Goal: Information Seeking & Learning: Learn about a topic

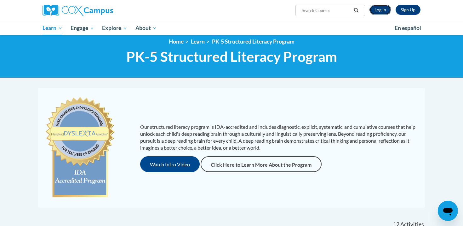
click at [380, 10] on link "Log In" at bounding box center [381, 10] width 22 height 10
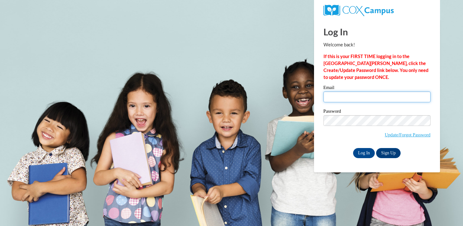
click at [365, 97] on input "Email" at bounding box center [377, 96] width 107 height 11
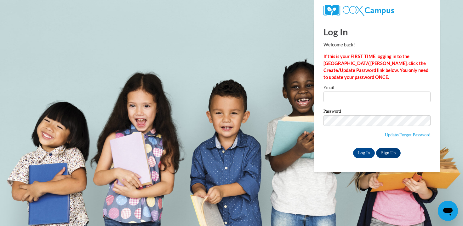
click at [378, 70] on strong "If this is your FIRST TIME logging in to the NEW Cox Campus, click the Create/U…" at bounding box center [376, 67] width 105 height 26
click at [374, 95] on input "Email" at bounding box center [377, 96] width 107 height 11
type input "dozimek@mtsd.k12.wi.us"
click at [364, 156] on input "Log In" at bounding box center [364, 153] width 22 height 10
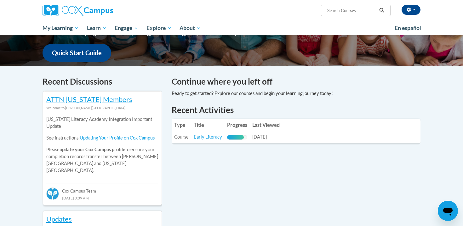
scroll to position [156, 0]
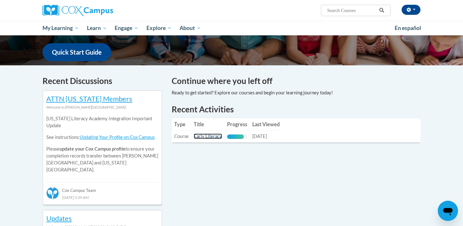
click at [199, 135] on link "Early Literacy" at bounding box center [208, 135] width 28 height 5
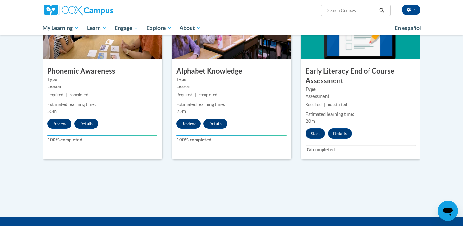
scroll to position [343, 0]
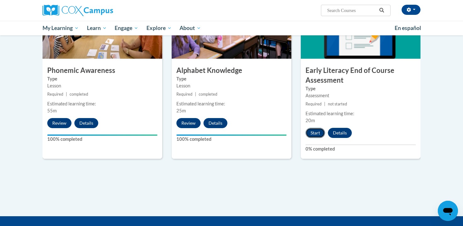
click at [315, 133] on button "Start" at bounding box center [316, 133] width 20 height 10
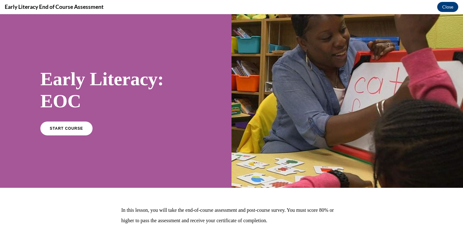
scroll to position [0, 0]
click at [63, 125] on link "START COURSE" at bounding box center [66, 128] width 55 height 14
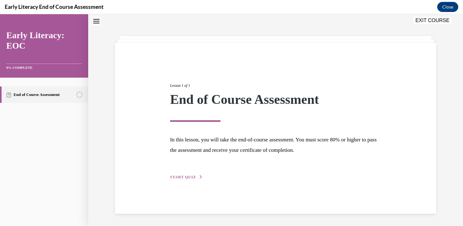
scroll to position [20, 0]
click at [195, 176] on button "START QUIZ" at bounding box center [186, 177] width 33 height 6
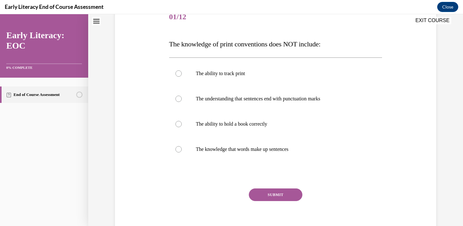
scroll to position [81, 0]
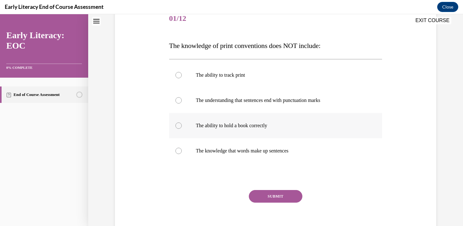
click at [220, 118] on div at bounding box center [275, 125] width 213 height 25
click at [263, 194] on button "SUBMIT" at bounding box center [276, 196] width 54 height 13
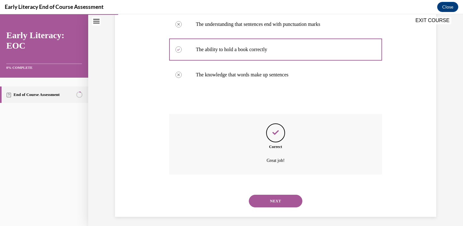
scroll to position [161, 0]
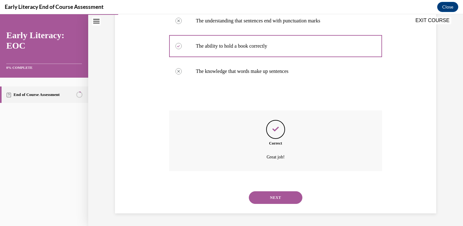
click at [271, 205] on div "NEXT" at bounding box center [275, 197] width 213 height 25
click at [271, 200] on button "NEXT" at bounding box center [276, 197] width 54 height 13
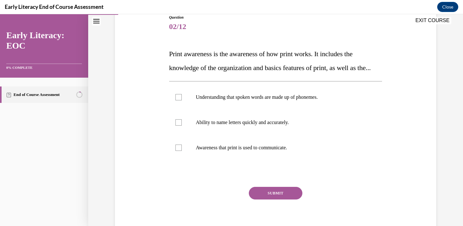
scroll to position [74, 0]
click at [262, 134] on div at bounding box center [275, 121] width 213 height 25
click at [274, 199] on button "SUBMIT" at bounding box center [276, 192] width 54 height 13
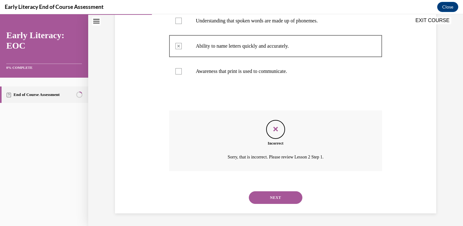
scroll to position [163, 0]
click at [273, 200] on button "NEXT" at bounding box center [276, 197] width 54 height 13
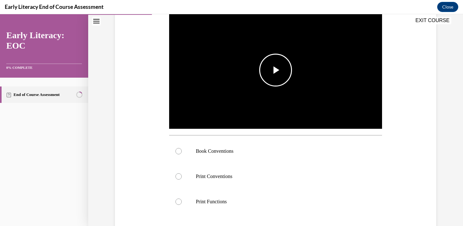
click at [276, 70] on span "Video player" at bounding box center [276, 70] width 0 height 0
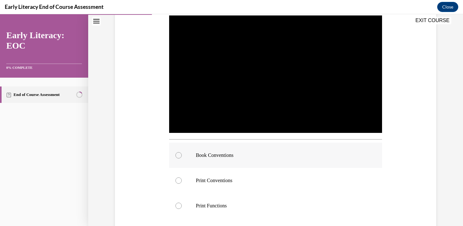
click at [226, 152] on p "Book Conventions" at bounding box center [281, 155] width 171 height 6
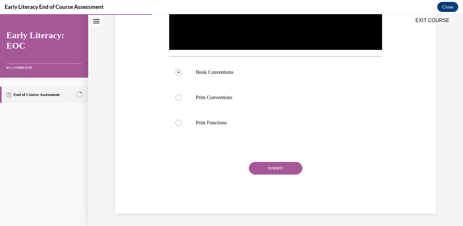
click at [270, 165] on button "SUBMIT" at bounding box center [276, 168] width 54 height 13
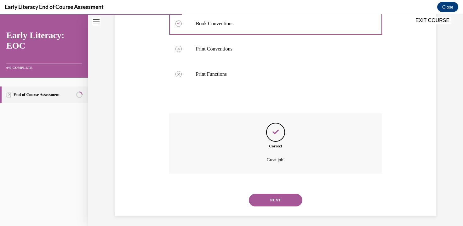
scroll to position [260, 0]
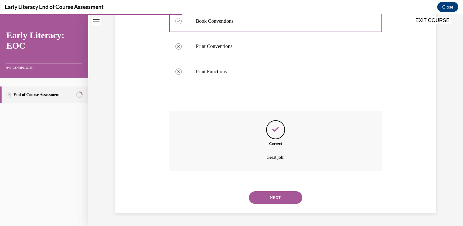
click at [277, 198] on button "NEXT" at bounding box center [276, 197] width 54 height 13
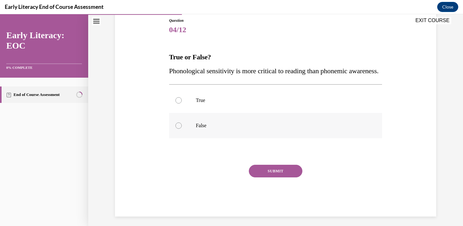
click at [245, 129] on p "False" at bounding box center [281, 125] width 171 height 6
click at [260, 177] on button "SUBMIT" at bounding box center [276, 171] width 54 height 13
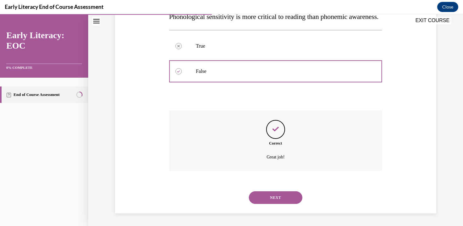
scroll to position [138, 0]
click at [274, 196] on button "NEXT" at bounding box center [276, 197] width 54 height 13
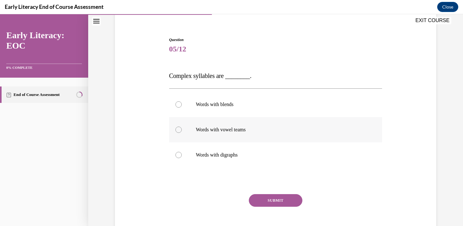
scroll to position [51, 0]
click at [278, 139] on div at bounding box center [275, 129] width 213 height 25
click at [272, 199] on button "SUBMIT" at bounding box center [276, 200] width 54 height 13
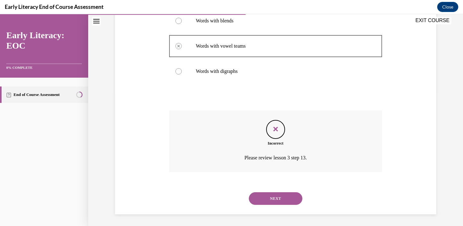
scroll to position [135, 0]
click at [267, 194] on button "NEXT" at bounding box center [276, 197] width 54 height 13
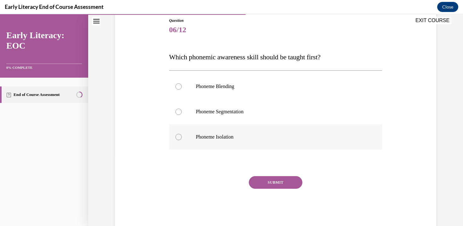
click at [244, 139] on p "Phoneme Isolation" at bounding box center [281, 137] width 171 height 6
click at [253, 180] on button "SUBMIT" at bounding box center [276, 182] width 54 height 13
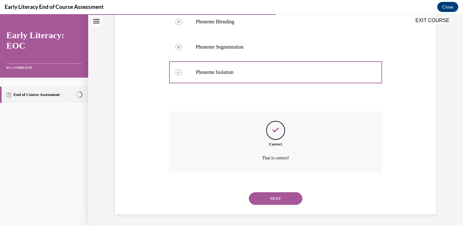
scroll to position [136, 0]
click at [266, 198] on button "NEXT" at bounding box center [276, 197] width 54 height 13
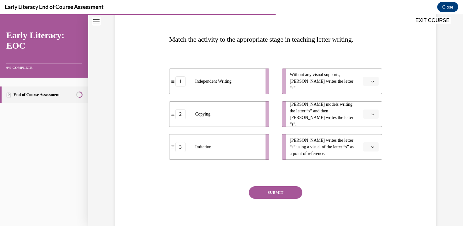
scroll to position [90, 0]
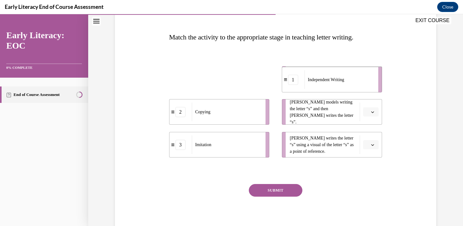
drag, startPoint x: 258, startPoint y: 89, endPoint x: 372, endPoint y: 89, distance: 114.7
click at [372, 89] on li "1 Independent Writing" at bounding box center [332, 80] width 100 height 26
click at [377, 146] on button "button" at bounding box center [370, 144] width 15 height 9
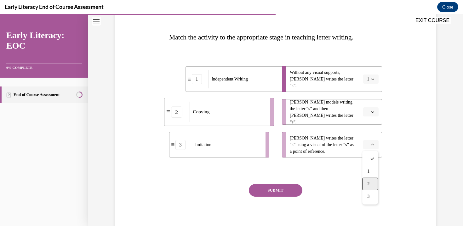
click at [373, 180] on div "2" at bounding box center [370, 183] width 16 height 13
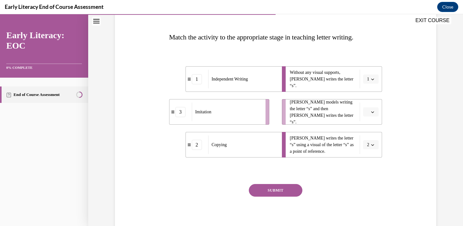
click at [375, 114] on button "button" at bounding box center [370, 111] width 15 height 9
click at [367, 165] on div "3" at bounding box center [370, 163] width 16 height 13
click at [294, 189] on button "SUBMIT" at bounding box center [276, 190] width 54 height 13
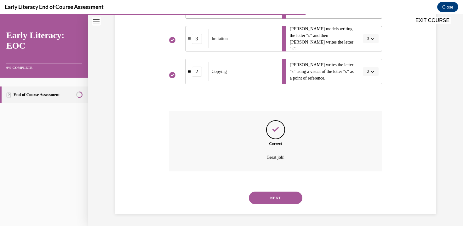
scroll to position [163, 0]
click at [289, 198] on button "NEXT" at bounding box center [276, 197] width 54 height 13
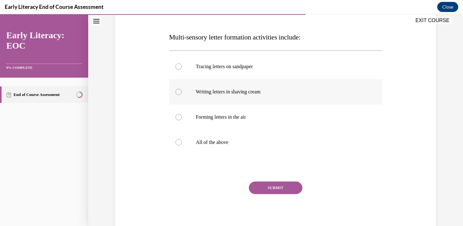
scroll to position [90, 0]
click at [228, 146] on div at bounding box center [275, 141] width 213 height 25
click at [268, 185] on button "SUBMIT" at bounding box center [276, 187] width 54 height 13
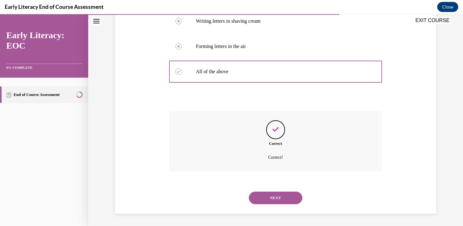
scroll to position [161, 0]
click at [268, 198] on button "NEXT" at bounding box center [276, 197] width 54 height 13
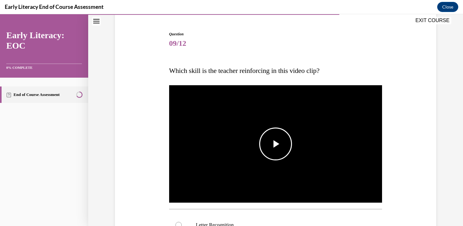
scroll to position [58, 0]
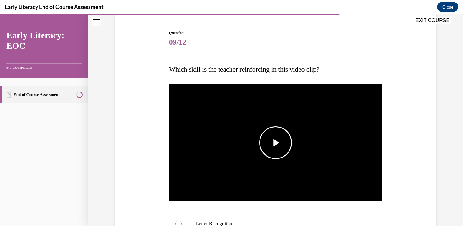
click at [276, 142] on span "Video player" at bounding box center [276, 142] width 0 height 0
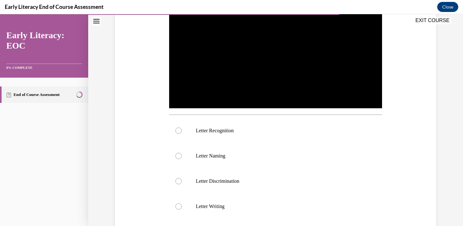
scroll to position [150, 0]
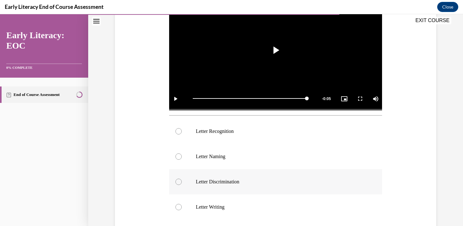
click at [259, 185] on div at bounding box center [275, 181] width 213 height 25
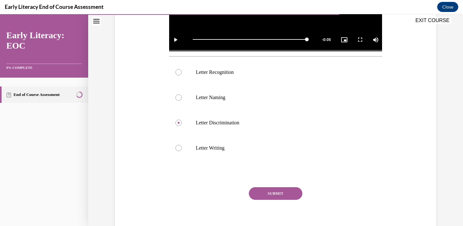
click at [259, 193] on button "SUBMIT" at bounding box center [276, 193] width 54 height 13
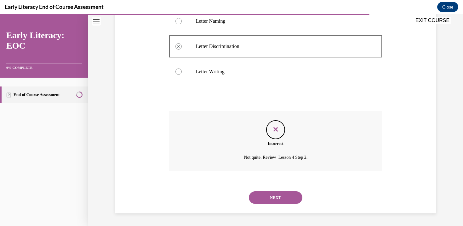
scroll to position [285, 0]
click at [264, 201] on button "NEXT" at bounding box center [276, 197] width 54 height 13
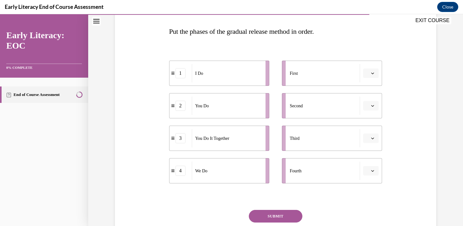
scroll to position [100, 0]
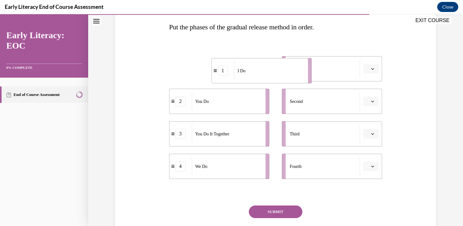
drag, startPoint x: 250, startPoint y: 72, endPoint x: 295, endPoint y: 73, distance: 45.1
click at [295, 73] on div "I Do" at bounding box center [269, 70] width 70 height 18
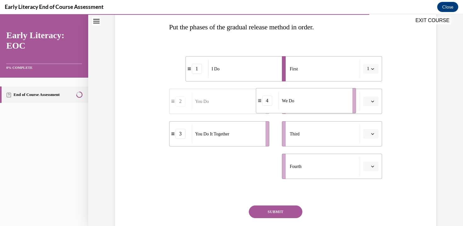
drag, startPoint x: 232, startPoint y: 163, endPoint x: 319, endPoint y: 99, distance: 107.9
click at [319, 99] on div "We Do" at bounding box center [314, 100] width 70 height 18
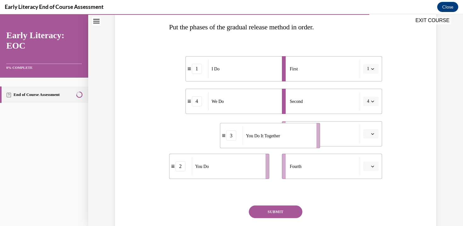
drag, startPoint x: 249, startPoint y: 132, endPoint x: 300, endPoint y: 133, distance: 50.8
click at [300, 133] on div "You Do It Together" at bounding box center [278, 135] width 70 height 18
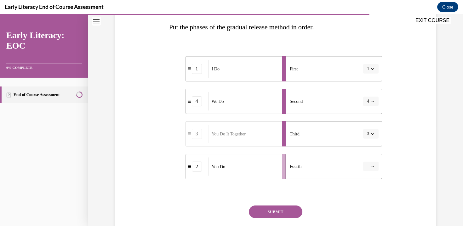
drag, startPoint x: 253, startPoint y: 166, endPoint x: 314, endPoint y: 171, distance: 61.0
click at [278, 171] on div "You Do" at bounding box center [243, 166] width 70 height 18
click at [291, 213] on button "SUBMIT" at bounding box center [276, 211] width 54 height 13
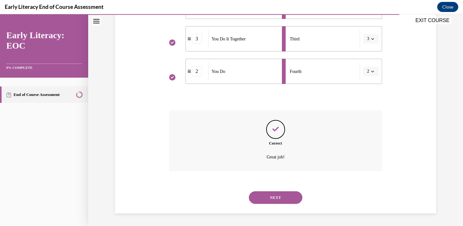
click at [275, 199] on button "NEXT" at bounding box center [276, 197] width 54 height 13
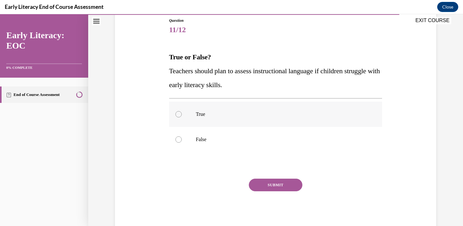
click at [204, 112] on p "True" at bounding box center [281, 114] width 171 height 6
click at [279, 186] on button "SUBMIT" at bounding box center [276, 184] width 54 height 13
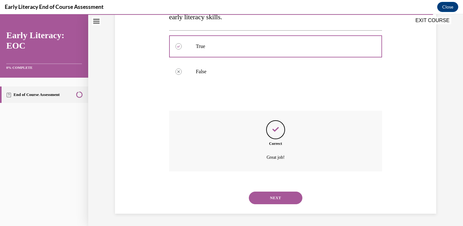
scroll to position [138, 0]
click at [277, 200] on button "NEXT" at bounding box center [276, 197] width 54 height 13
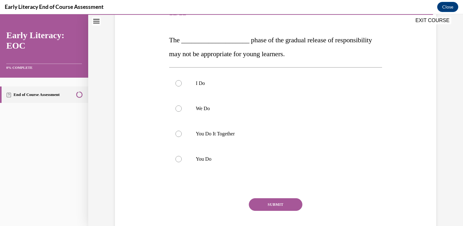
scroll to position [86, 0]
click at [228, 154] on div at bounding box center [275, 159] width 213 height 25
click at [256, 204] on button "SUBMIT" at bounding box center [276, 205] width 54 height 13
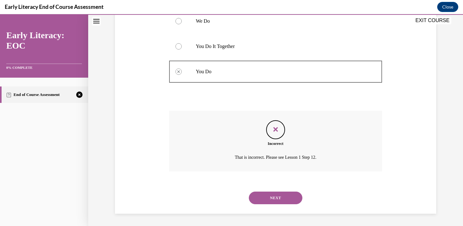
scroll to position [175, 0]
click at [262, 200] on button "NEXT" at bounding box center [276, 197] width 54 height 13
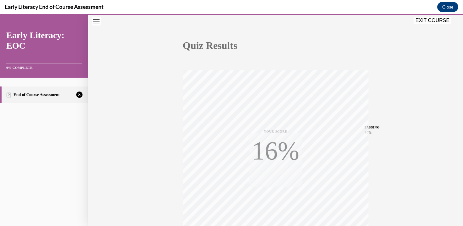
scroll to position [112, 0]
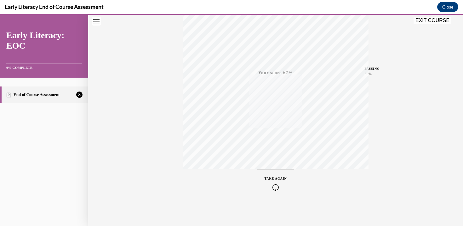
click at [281, 190] on icon "button" at bounding box center [276, 187] width 22 height 7
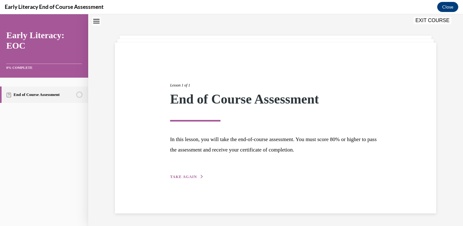
click at [181, 177] on span "TAKE AGAIN" at bounding box center [183, 176] width 27 height 4
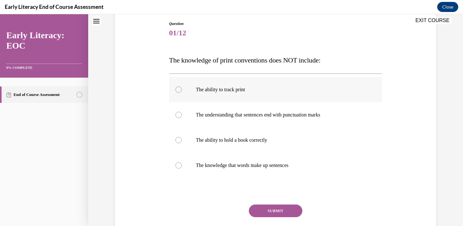
scroll to position [74, 0]
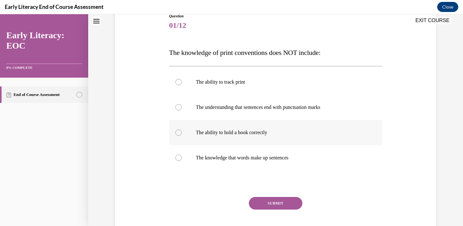
click at [195, 138] on div at bounding box center [275, 132] width 213 height 25
click at [252, 199] on button "SUBMIT" at bounding box center [276, 203] width 54 height 13
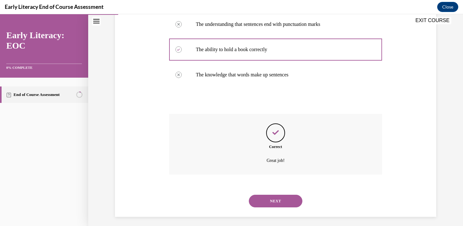
scroll to position [161, 0]
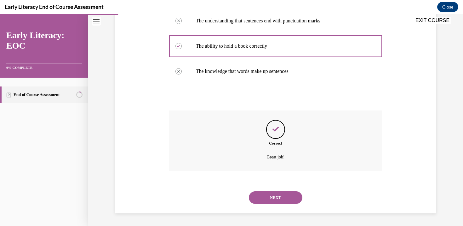
click at [272, 202] on button "NEXT" at bounding box center [276, 197] width 54 height 13
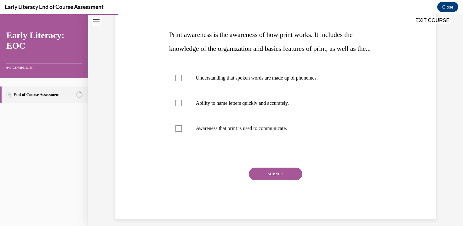
scroll to position [99, 0]
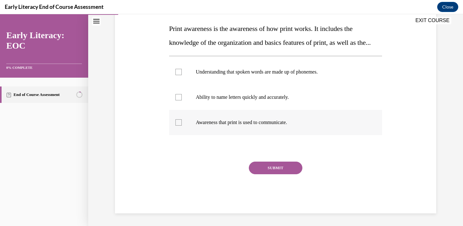
click at [243, 131] on div at bounding box center [275, 122] width 213 height 25
click at [260, 174] on button "SUBMIT" at bounding box center [276, 167] width 54 height 13
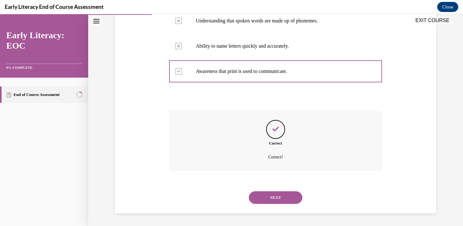
scroll to position [163, 0]
click at [270, 198] on button "NEXT" at bounding box center [276, 197] width 54 height 13
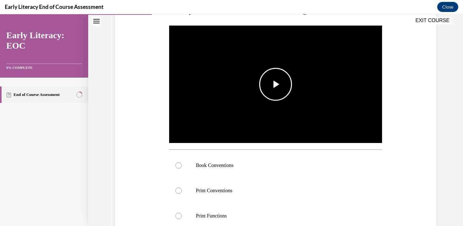
scroll to position [117, 0]
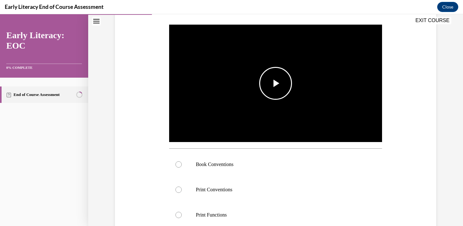
click at [271, 102] on img "Video player" at bounding box center [275, 83] width 213 height 120
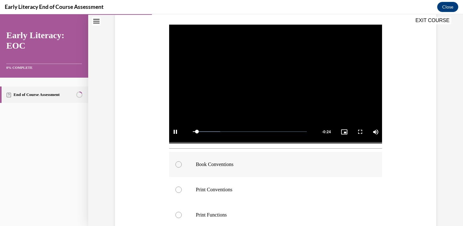
click at [223, 169] on div at bounding box center [275, 164] width 213 height 25
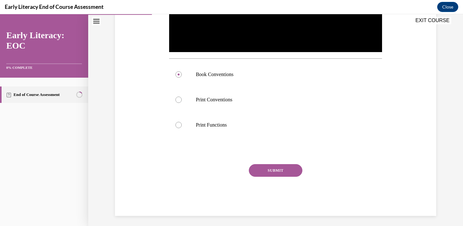
click at [253, 168] on button "SUBMIT" at bounding box center [276, 170] width 54 height 13
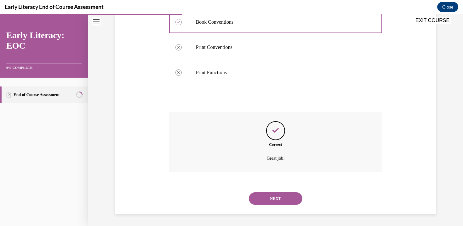
scroll to position [260, 0]
click at [265, 201] on button "NEXT" at bounding box center [276, 197] width 54 height 13
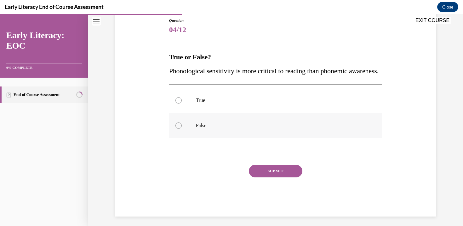
click at [242, 129] on p "False" at bounding box center [281, 125] width 171 height 6
click at [265, 177] on button "SUBMIT" at bounding box center [276, 171] width 54 height 13
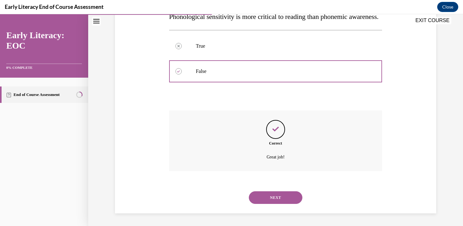
scroll to position [138, 0]
click at [271, 200] on button "NEXT" at bounding box center [276, 197] width 54 height 13
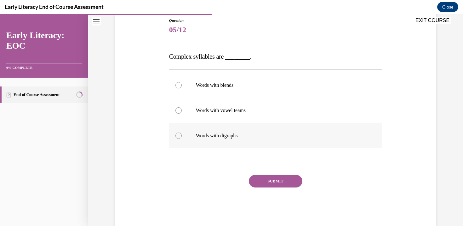
click at [229, 138] on p "Words with digraphs" at bounding box center [281, 135] width 171 height 6
click at [268, 179] on button "SUBMIT" at bounding box center [276, 181] width 54 height 13
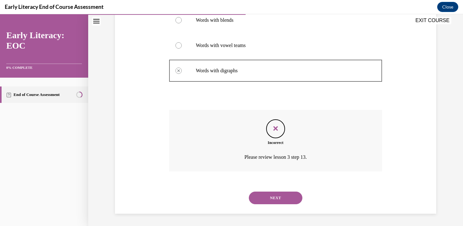
scroll to position [135, 0]
click at [271, 189] on div "NEXT" at bounding box center [275, 197] width 213 height 25
click at [273, 197] on button "NEXT" at bounding box center [276, 197] width 54 height 13
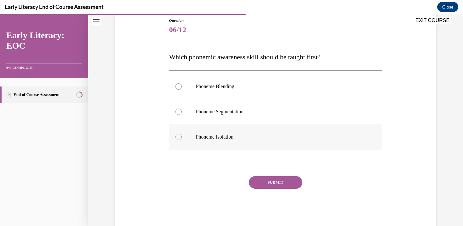
click at [235, 145] on div at bounding box center [275, 136] width 213 height 25
click at [268, 185] on button "SUBMIT" at bounding box center [276, 182] width 54 height 13
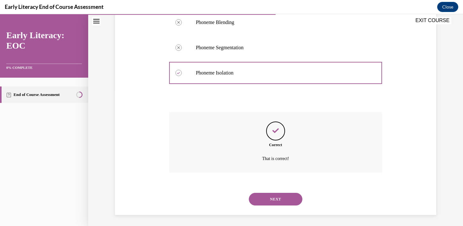
scroll to position [136, 0]
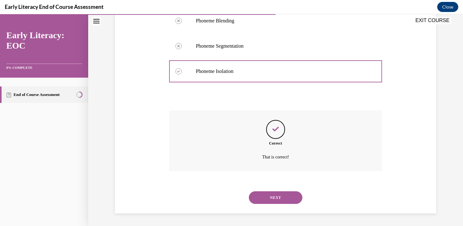
click at [269, 199] on button "NEXT" at bounding box center [276, 197] width 54 height 13
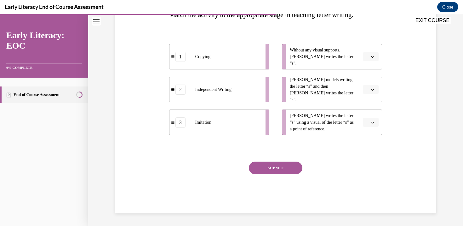
scroll to position [104, 0]
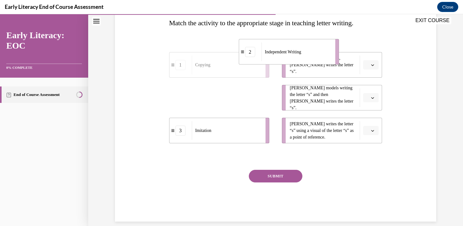
drag, startPoint x: 247, startPoint y: 106, endPoint x: 317, endPoint y: 60, distance: 83.5
click at [317, 60] on div "Independent Writing" at bounding box center [297, 52] width 70 height 19
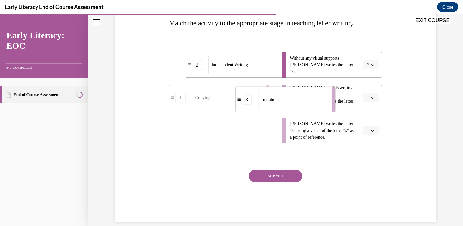
drag, startPoint x: 247, startPoint y: 132, endPoint x: 322, endPoint y: 94, distance: 83.6
click at [322, 94] on div "Imitation" at bounding box center [293, 99] width 70 height 19
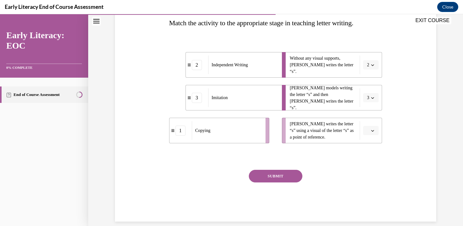
drag, startPoint x: 235, startPoint y: 135, endPoint x: 301, endPoint y: 141, distance: 66.5
click at [262, 139] on div "Copying" at bounding box center [227, 130] width 70 height 19
click at [289, 180] on button "SUBMIT" at bounding box center [276, 176] width 54 height 13
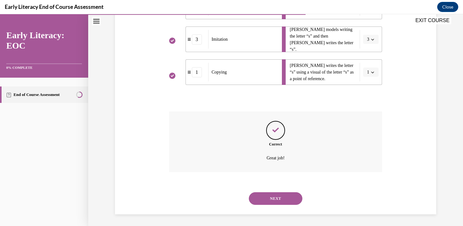
scroll to position [163, 0]
click at [279, 200] on button "NEXT" at bounding box center [276, 197] width 54 height 13
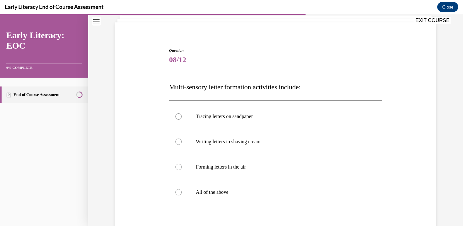
scroll to position [52, 0]
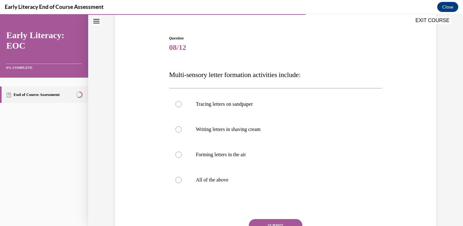
click at [276, 193] on div "Tracing letters on sandpaper Writing letters in shaving cream Forming letters i…" at bounding box center [275, 141] width 213 height 107
click at [274, 185] on div at bounding box center [275, 179] width 213 height 25
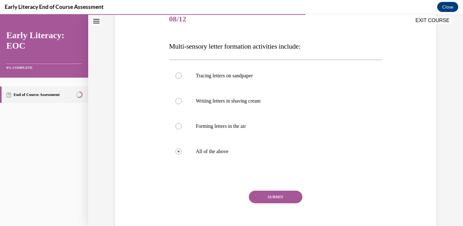
click at [274, 196] on button "SUBMIT" at bounding box center [276, 196] width 54 height 13
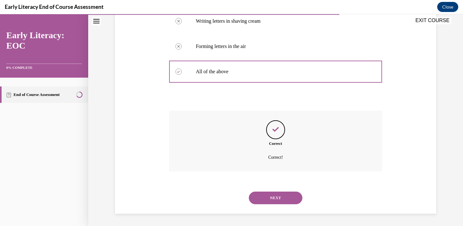
scroll to position [161, 0]
click at [276, 201] on button "NEXT" at bounding box center [276, 197] width 54 height 13
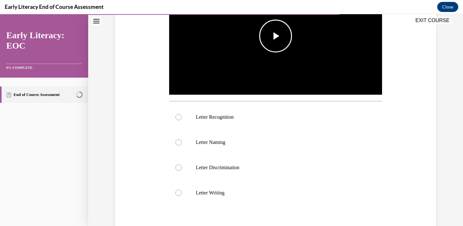
scroll to position [165, 0]
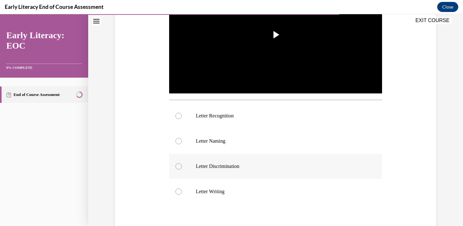
click at [265, 172] on div at bounding box center [275, 166] width 213 height 25
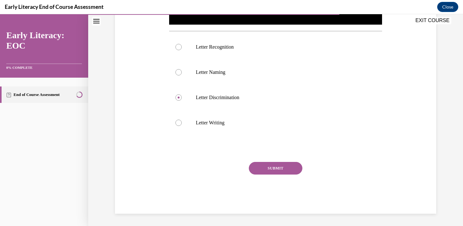
click at [264, 165] on button "SUBMIT" at bounding box center [276, 168] width 54 height 13
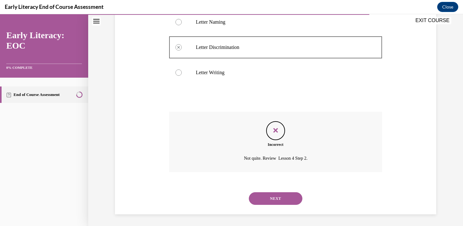
scroll to position [285, 0]
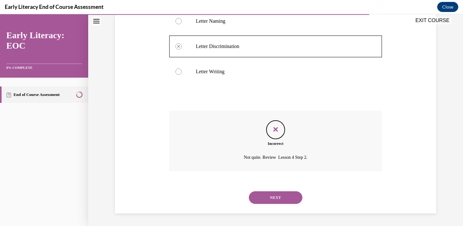
click at [269, 197] on button "NEXT" at bounding box center [276, 197] width 54 height 13
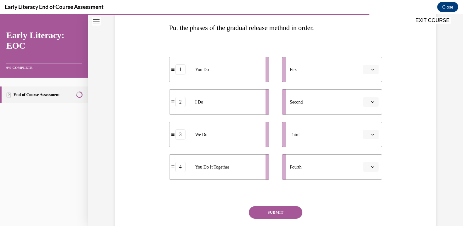
scroll to position [102, 0]
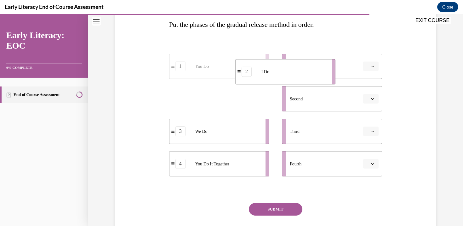
drag, startPoint x: 243, startPoint y: 99, endPoint x: 310, endPoint y: 72, distance: 71.8
click at [310, 72] on div "I Do" at bounding box center [293, 71] width 70 height 18
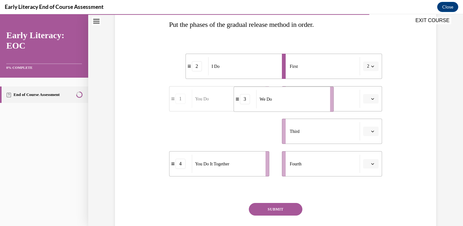
drag, startPoint x: 258, startPoint y: 131, endPoint x: 328, endPoint y: 99, distance: 77.3
click at [326, 99] on div "We Do" at bounding box center [291, 99] width 70 height 18
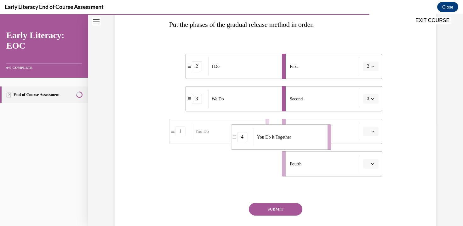
drag, startPoint x: 238, startPoint y: 164, endPoint x: 301, endPoint y: 137, distance: 67.9
click at [301, 137] on div "You Do It Together" at bounding box center [289, 137] width 70 height 18
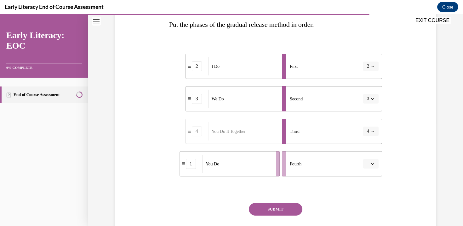
drag, startPoint x: 233, startPoint y: 167, endPoint x: 301, endPoint y: 173, distance: 69.0
click at [272, 169] on div "You Do" at bounding box center [237, 163] width 70 height 18
click at [278, 215] on div "SUBMIT" at bounding box center [275, 219] width 213 height 32
click at [273, 206] on button "SUBMIT" at bounding box center [276, 209] width 54 height 13
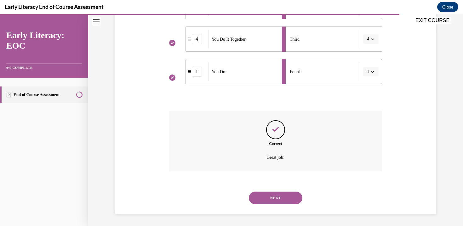
scroll to position [195, 0]
click at [270, 194] on button "NEXT" at bounding box center [276, 197] width 54 height 13
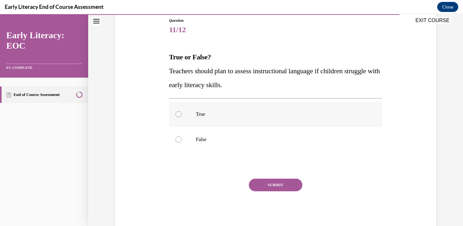
click at [225, 118] on div at bounding box center [275, 113] width 213 height 25
click at [272, 179] on button "SUBMIT" at bounding box center [276, 184] width 54 height 13
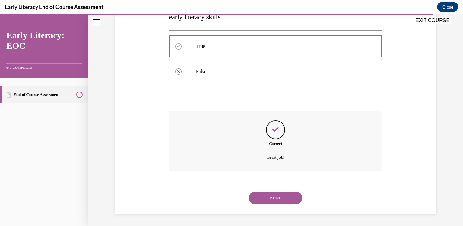
scroll to position [138, 0]
click at [276, 201] on button "NEXT" at bounding box center [276, 197] width 54 height 13
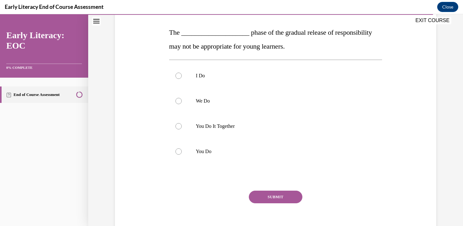
scroll to position [95, 0]
click at [223, 128] on p "You Do It Together" at bounding box center [281, 126] width 171 height 6
click at [282, 202] on button "SUBMIT" at bounding box center [276, 196] width 54 height 13
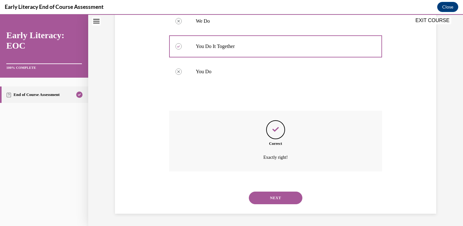
scroll to position [175, 0]
click at [277, 199] on button "NEXT" at bounding box center [276, 197] width 54 height 13
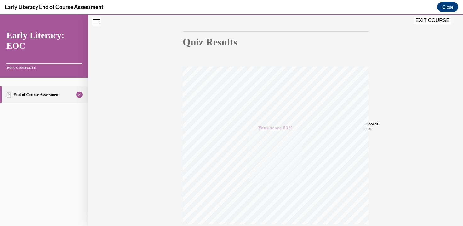
scroll to position [112, 0]
click at [435, 22] on button "EXIT COURSE" at bounding box center [433, 21] width 38 height 8
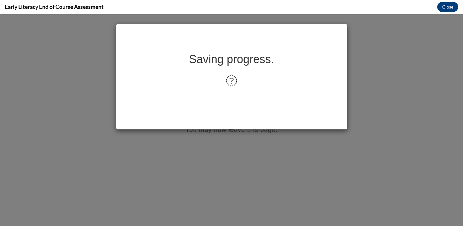
scroll to position [0, 0]
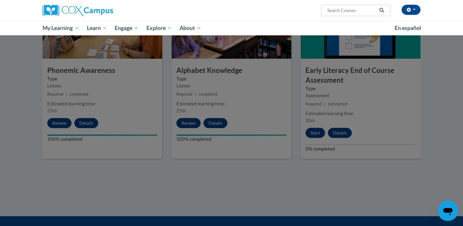
click at [461, 189] on div at bounding box center [231, 113] width 463 height 226
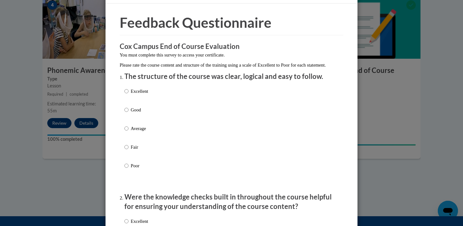
scroll to position [23, 0]
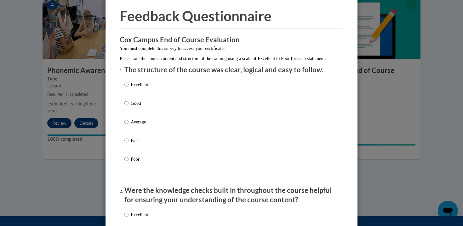
click at [145, 107] on p "Good" at bounding box center [139, 103] width 17 height 7
click at [129, 107] on input "Good" at bounding box center [127, 103] width 4 height 7
radio input "true"
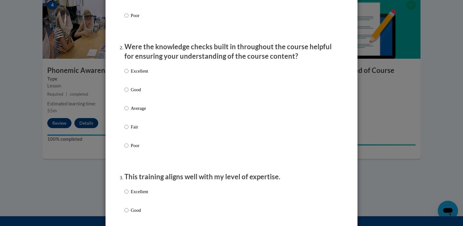
scroll to position [167, 0]
click at [137, 93] on p "Good" at bounding box center [139, 89] width 17 height 7
click at [129, 93] on input "Good" at bounding box center [127, 89] width 4 height 7
radio input "true"
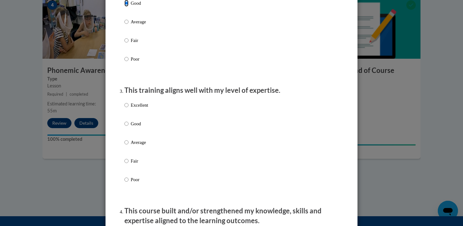
scroll to position [263, 0]
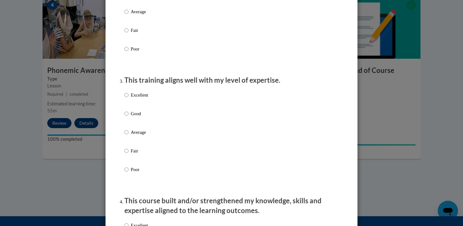
click at [136, 117] on p "Good" at bounding box center [139, 113] width 17 height 7
click at [129, 117] on input "Good" at bounding box center [127, 113] width 4 height 7
radio input "true"
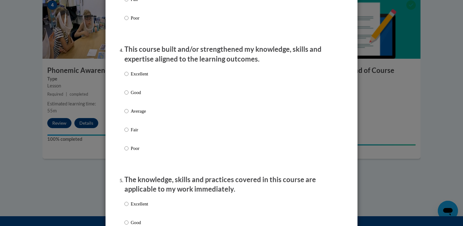
scroll to position [415, 0]
click at [136, 95] on p "Good" at bounding box center [139, 91] width 17 height 7
click at [129, 95] on input "Good" at bounding box center [127, 91] width 4 height 7
radio input "true"
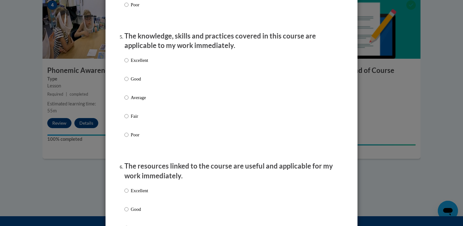
click at [135, 82] on p "Good" at bounding box center [139, 78] width 17 height 7
click at [129, 82] on input "Good" at bounding box center [127, 78] width 4 height 7
radio input "true"
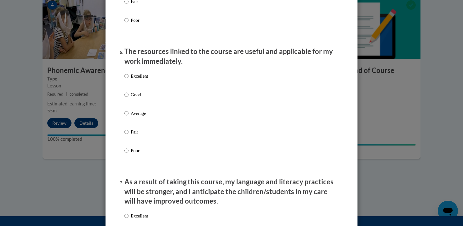
scroll to position [674, 0]
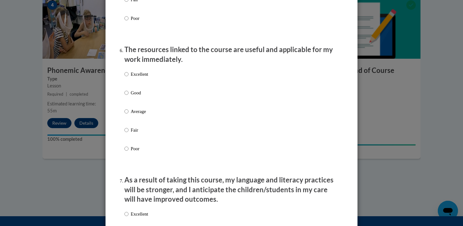
click at [136, 95] on div "Excellent Good Average Fair Poor" at bounding box center [137, 116] width 24 height 98
click at [135, 78] on p "Excellent" at bounding box center [139, 74] width 17 height 7
click at [129, 78] on input "Excellent" at bounding box center [127, 74] width 4 height 7
radio input "true"
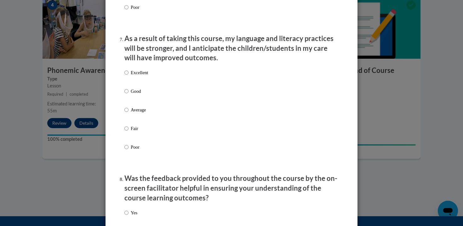
scroll to position [817, 0]
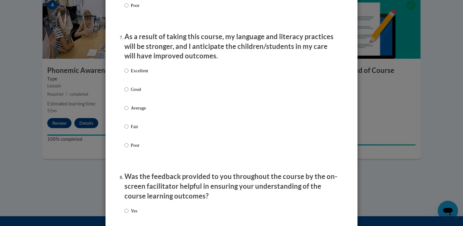
click at [136, 93] on p "Good" at bounding box center [139, 89] width 17 height 7
click at [129, 93] on input "Good" at bounding box center [127, 89] width 4 height 7
radio input "true"
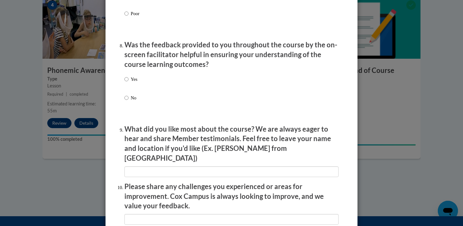
scroll to position [951, 0]
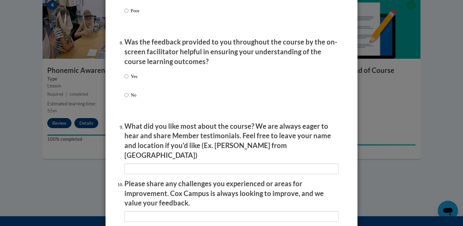
click at [131, 80] on p "Yes" at bounding box center [134, 76] width 7 height 7
click at [129, 80] on input "Yes" at bounding box center [127, 76] width 4 height 7
radio input "true"
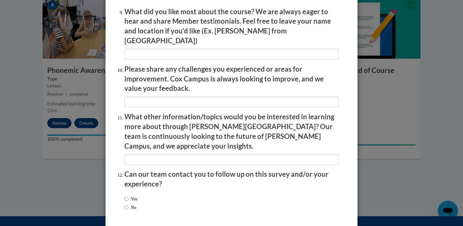
scroll to position [1086, 0]
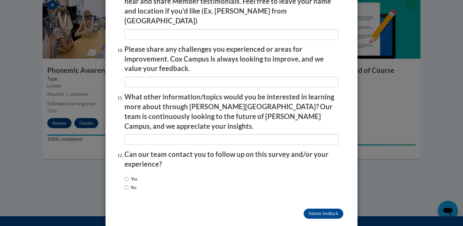
click at [133, 184] on label "No" at bounding box center [131, 187] width 12 height 7
click at [129, 184] on input "No" at bounding box center [127, 187] width 4 height 7
radio input "true"
click at [315, 208] on input "Submit feedback" at bounding box center [324, 213] width 40 height 10
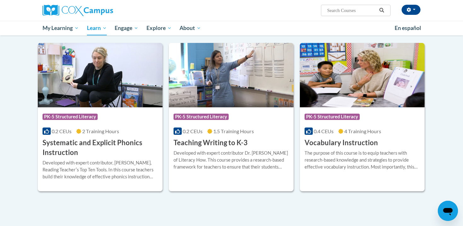
scroll to position [670, 0]
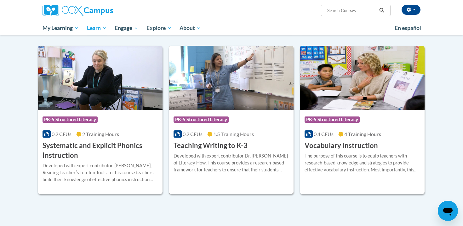
click at [212, 163] on div "Developed with expert contributor Dr. Margie Gillis of Literacy How. This cours…" at bounding box center [231, 162] width 115 height 21
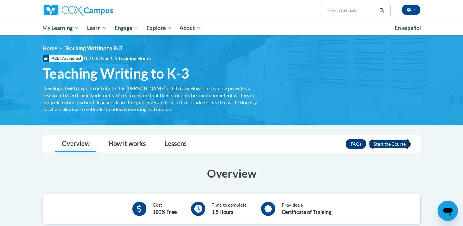
click at [405, 144] on button "Enroll" at bounding box center [390, 144] width 42 height 10
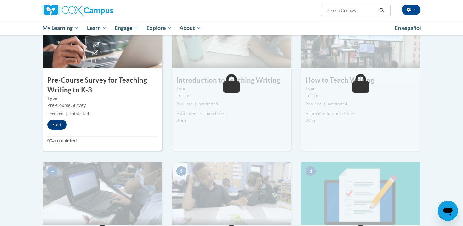
scroll to position [160, 0]
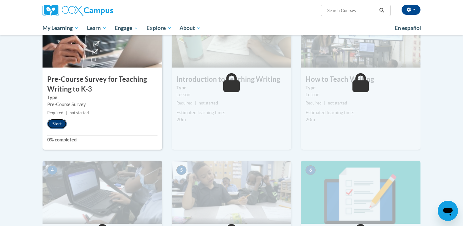
click at [62, 125] on button "Start" at bounding box center [57, 124] width 20 height 10
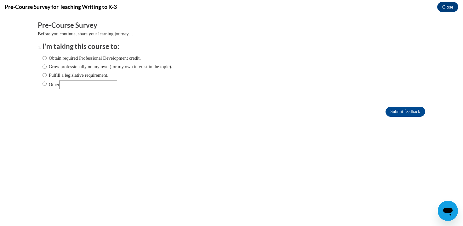
scroll to position [0, 0]
click at [148, 65] on label "Grow professionally on my own (for my own interest in the topic)." at bounding box center [108, 66] width 130 height 7
click at [47, 65] on input "Grow professionally on my own (for my own interest in the topic)." at bounding box center [45, 66] width 4 height 7
radio input "true"
click at [415, 116] on form "Pre-Course Survey Before you continue, share your learning journey… I'm taking …" at bounding box center [232, 71] width 388 height 103
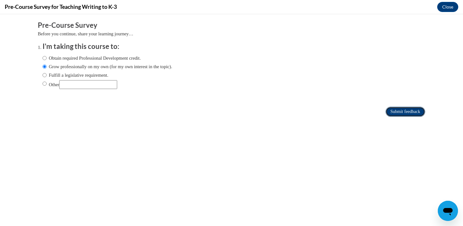
click at [413, 109] on input "Submit feedback" at bounding box center [406, 112] width 40 height 10
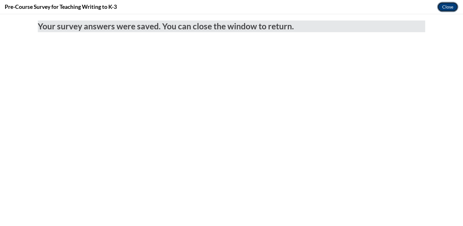
click at [447, 3] on button "Close" at bounding box center [448, 7] width 21 height 10
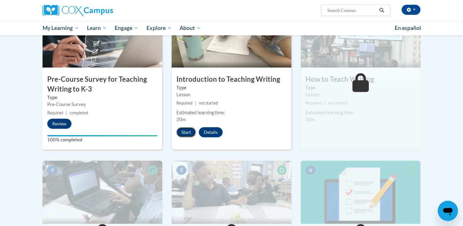
click at [191, 134] on button "Start" at bounding box center [187, 132] width 20 height 10
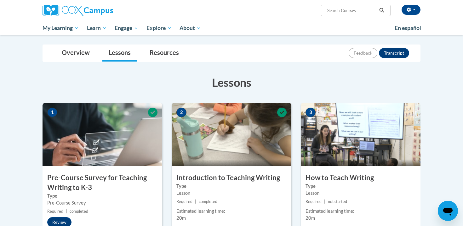
scroll to position [61, 0]
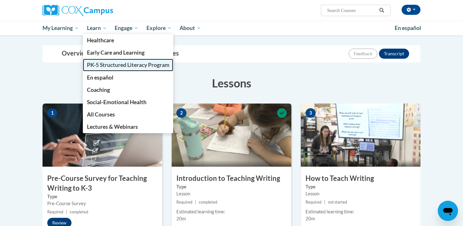
click at [108, 66] on span "PK-5 Structured Literacy Program" at bounding box center [128, 64] width 83 height 7
